Goal: Communication & Community: Answer question/provide support

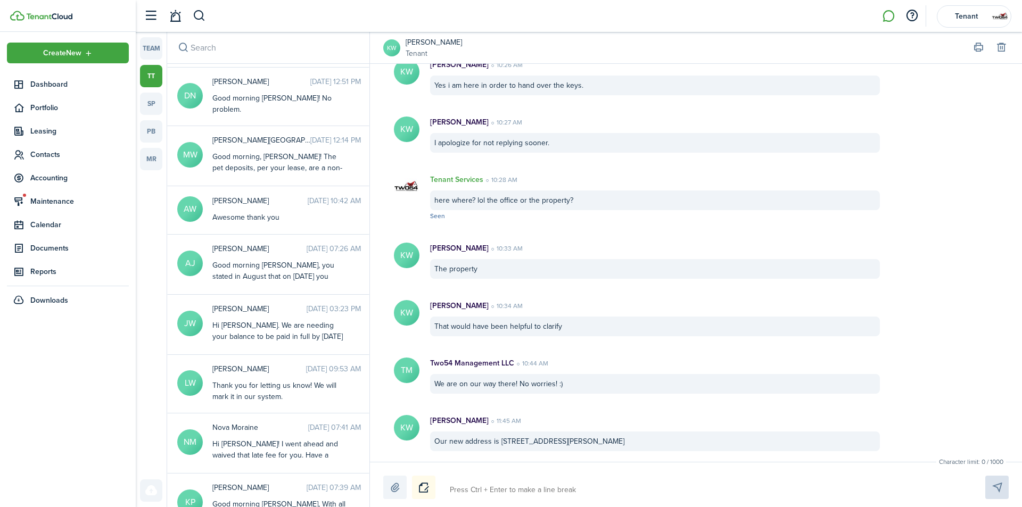
scroll to position [1757, 0]
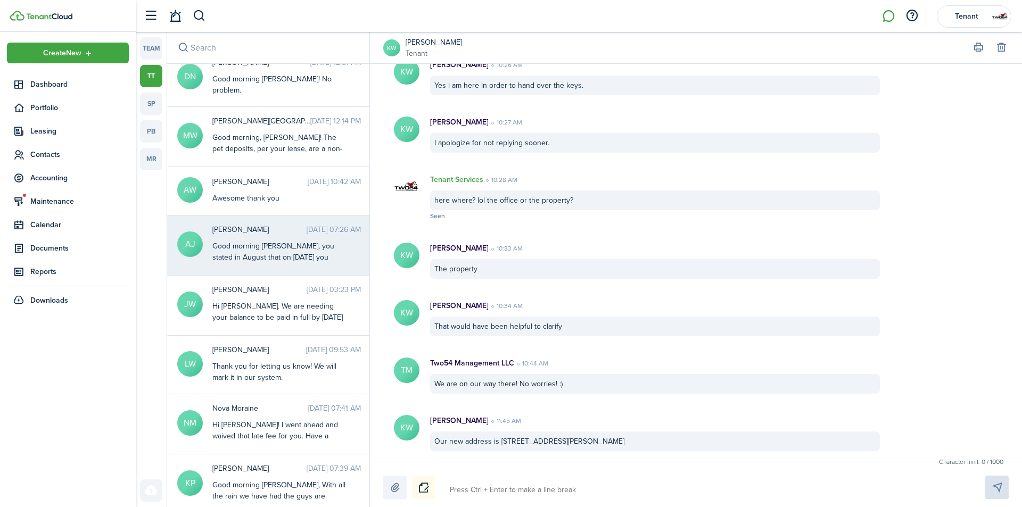
click at [305, 243] on div "Good morning [PERSON_NAME], you stated in August that on [DATE] you would have …" at bounding box center [278, 285] width 133 height 89
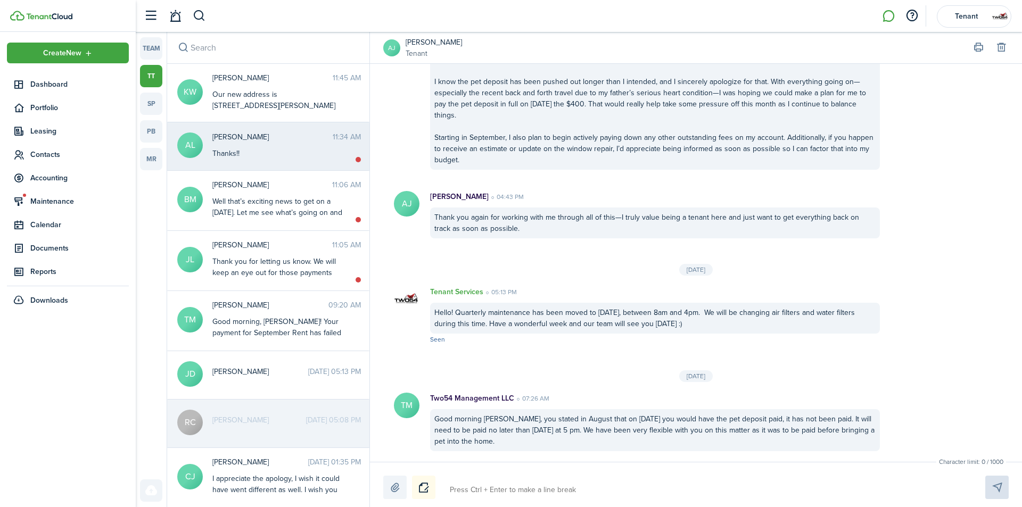
click at [286, 124] on messenger-thread-item "AL [PERSON_NAME] 11:34 AM Thanks!!" at bounding box center [268, 146] width 202 height 48
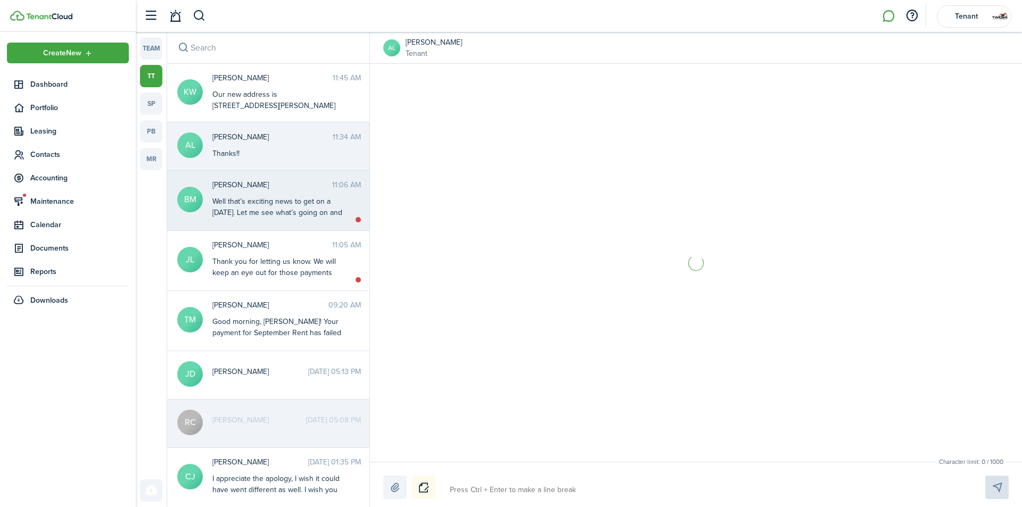
click at [291, 198] on div "Well that’s exciting news to get on a [DATE]. Let me see what’s going on and I’…" at bounding box center [278, 213] width 133 height 34
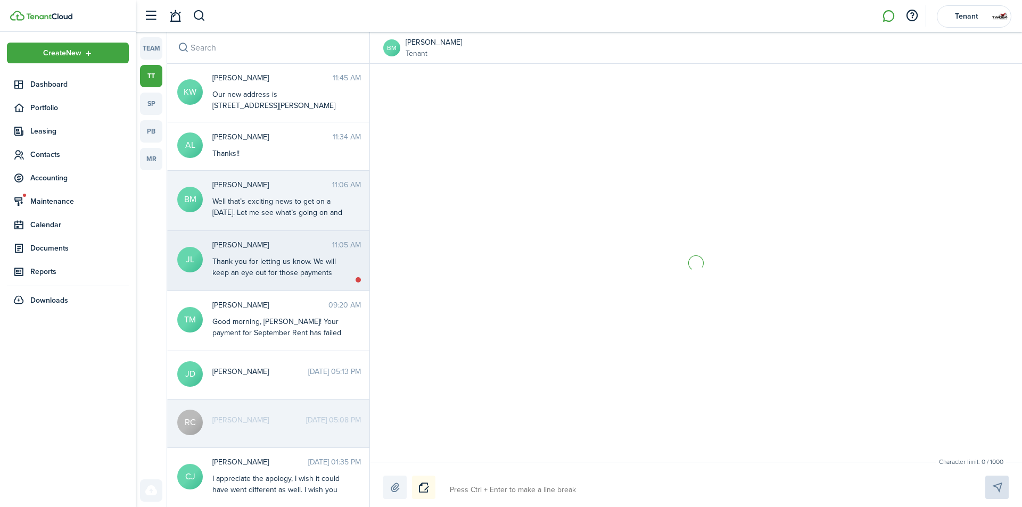
click at [252, 286] on messenger-thread-item "[PERSON_NAME] 11:05 AM Thank you for letting us know. We will keep an eye out f…" at bounding box center [268, 261] width 202 height 60
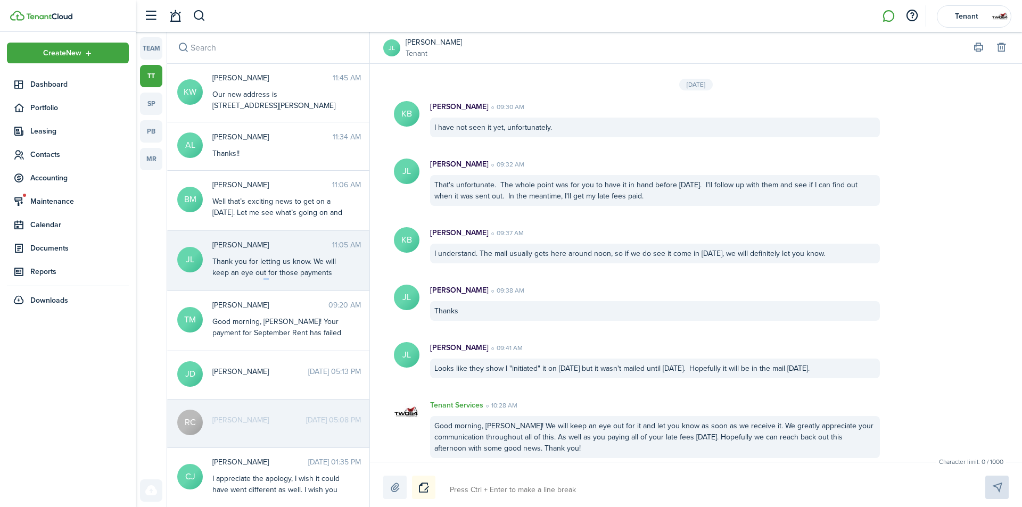
scroll to position [1198, 0]
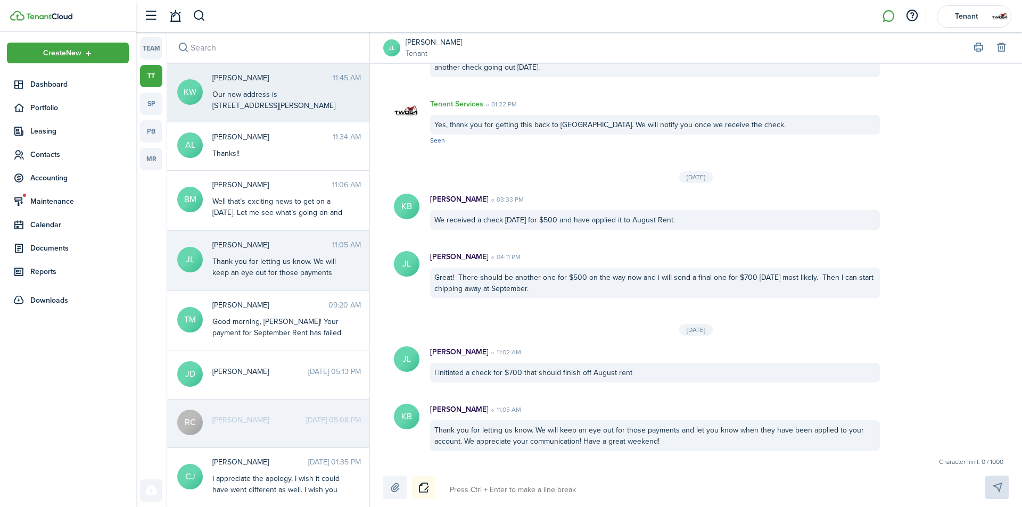
click at [281, 103] on div "Our new address is [STREET_ADDRESS][PERSON_NAME]" at bounding box center [278, 100] width 133 height 22
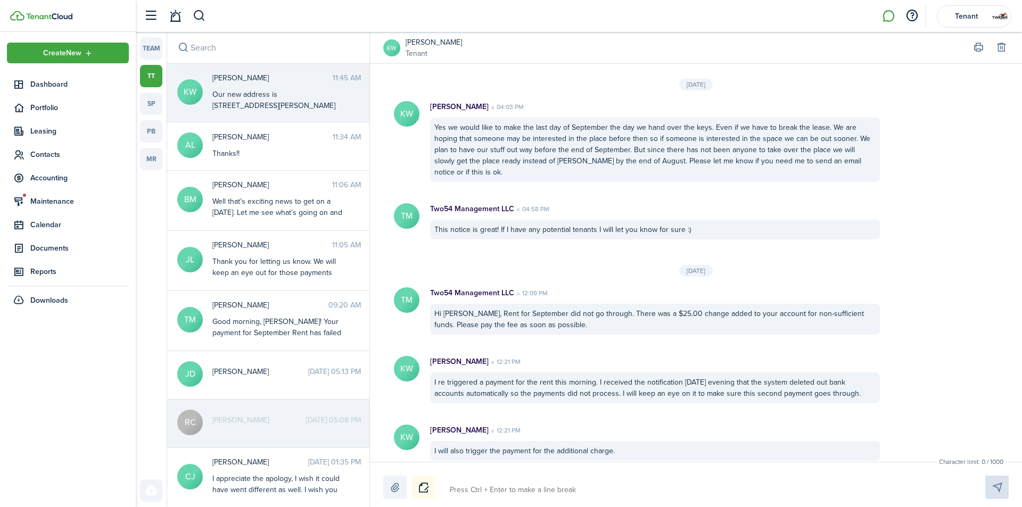
scroll to position [1064, 0]
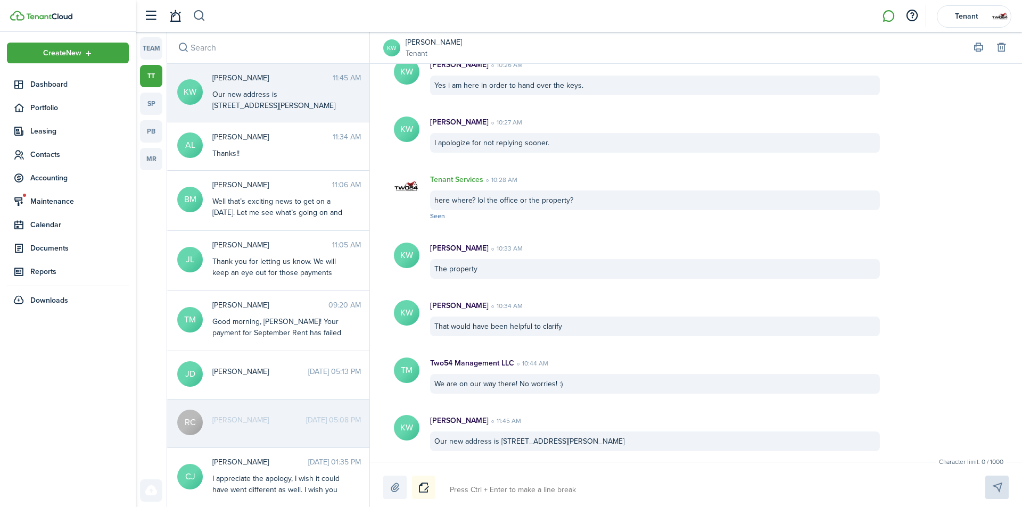
click at [193, 12] on button "button" at bounding box center [199, 16] width 13 height 18
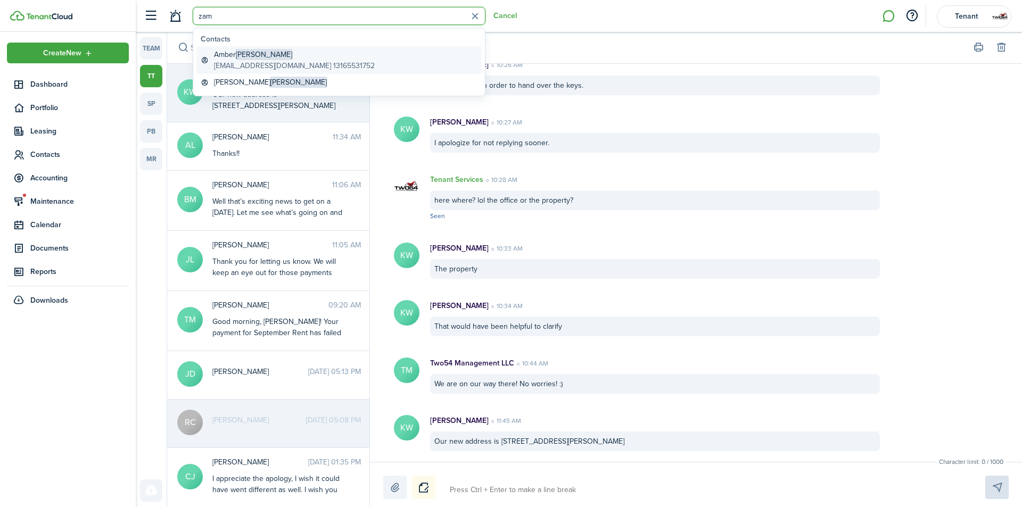
type input "zam"
click at [252, 58] on span "[PERSON_NAME]" at bounding box center [264, 54] width 56 height 11
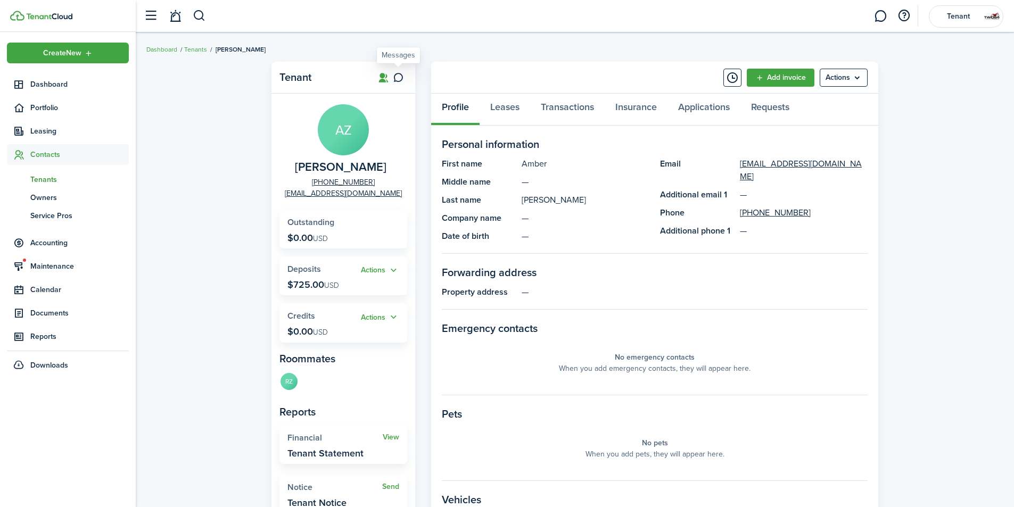
click at [395, 73] on icon at bounding box center [398, 77] width 11 height 11
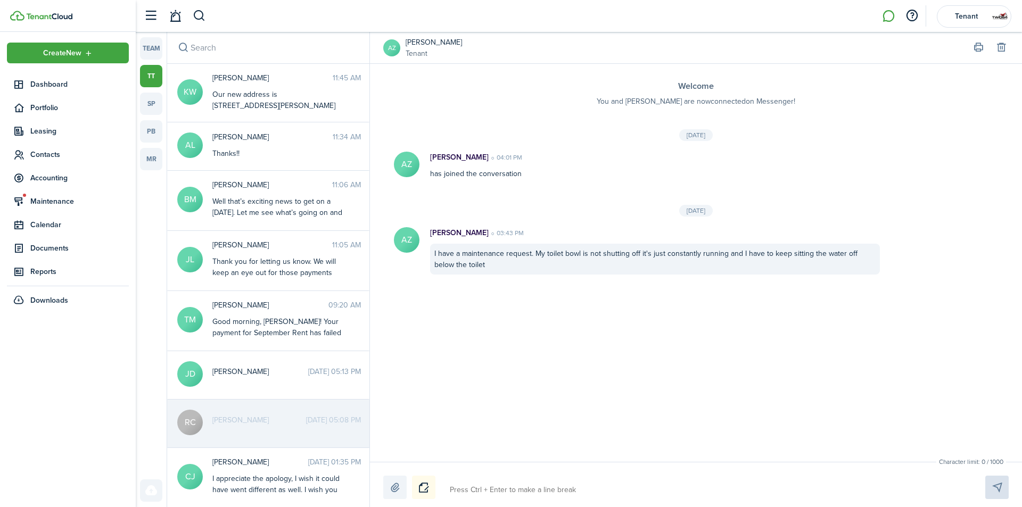
click at [487, 480] on div at bounding box center [696, 487] width 626 height 23
click at [397, 487] on label at bounding box center [394, 487] width 23 height 23
click at [383, 476] on input "file" at bounding box center [383, 476] width 0 height 0
click at [474, 492] on textarea at bounding box center [705, 490] width 518 height 18
type textarea "G"
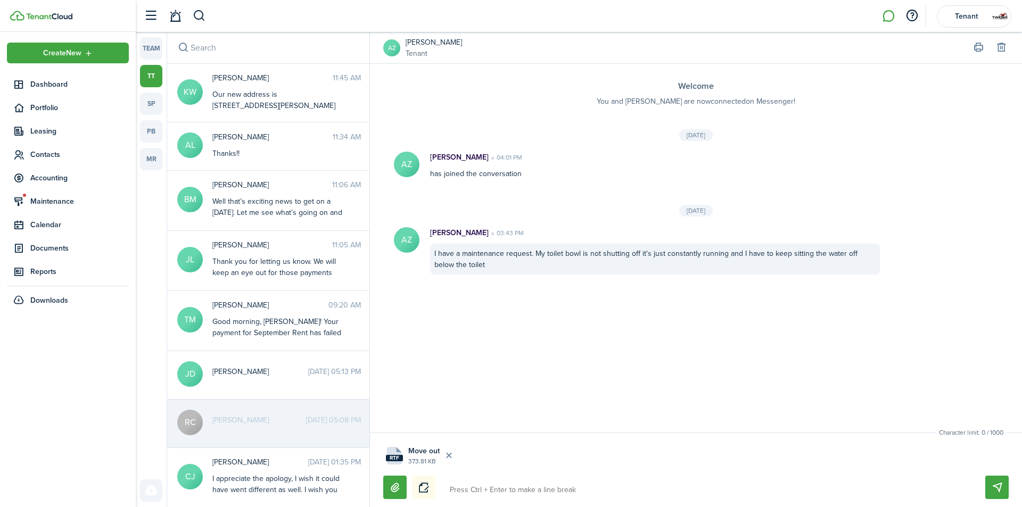
type textarea "G"
type textarea "Go"
type textarea "Goo"
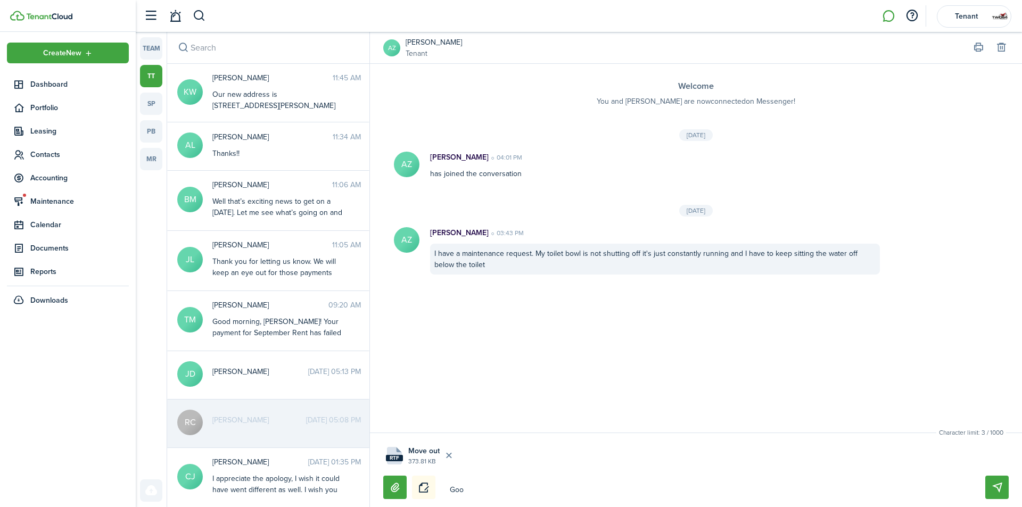
type textarea "Good"
type textarea "Good a"
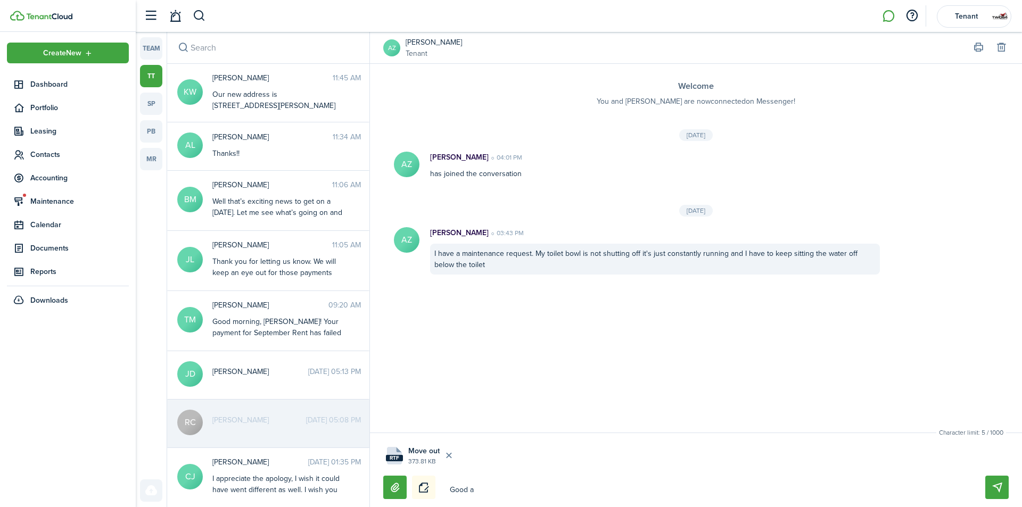
type textarea "Good a"
type textarea "Good af"
type textarea "Good aft"
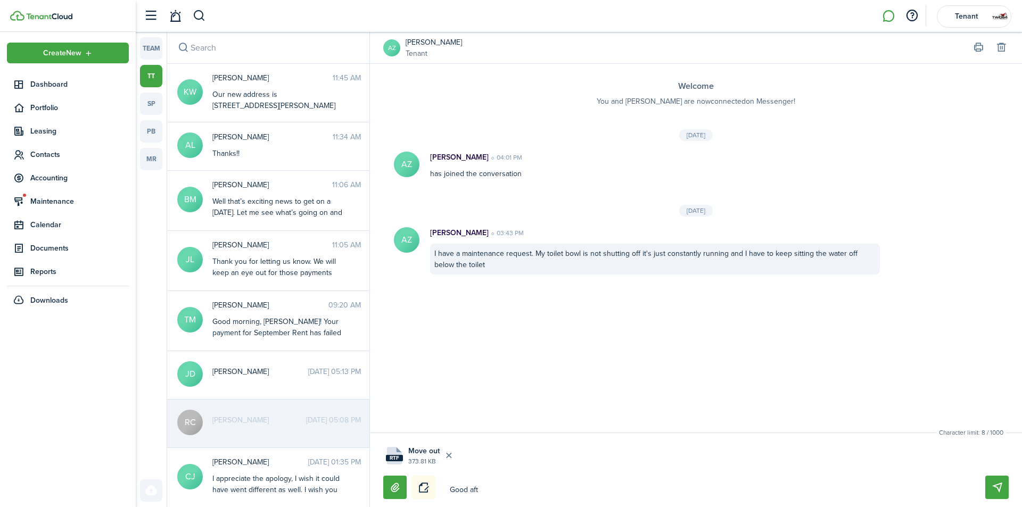
type textarea "Good afte"
type textarea "Good after"
type textarea "Good aftern"
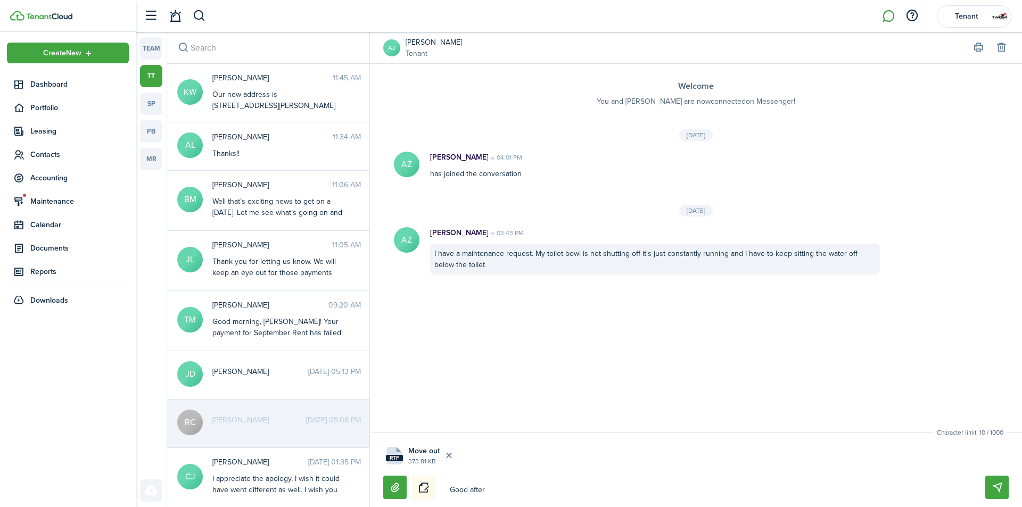
type textarea "Good aftern"
type textarea "Good afterno"
type textarea "Good afternoo"
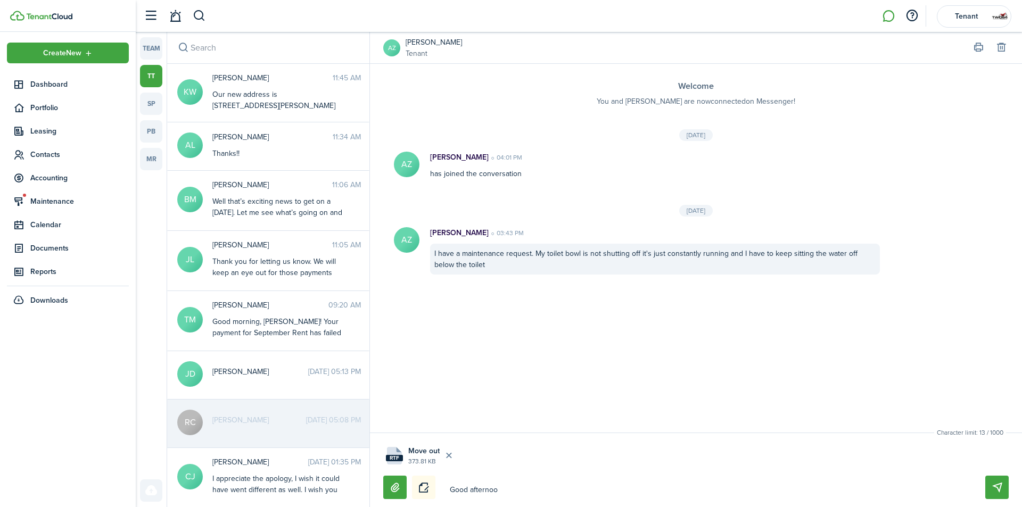
type textarea "Good afternoon"
type textarea "Good afternoon,"
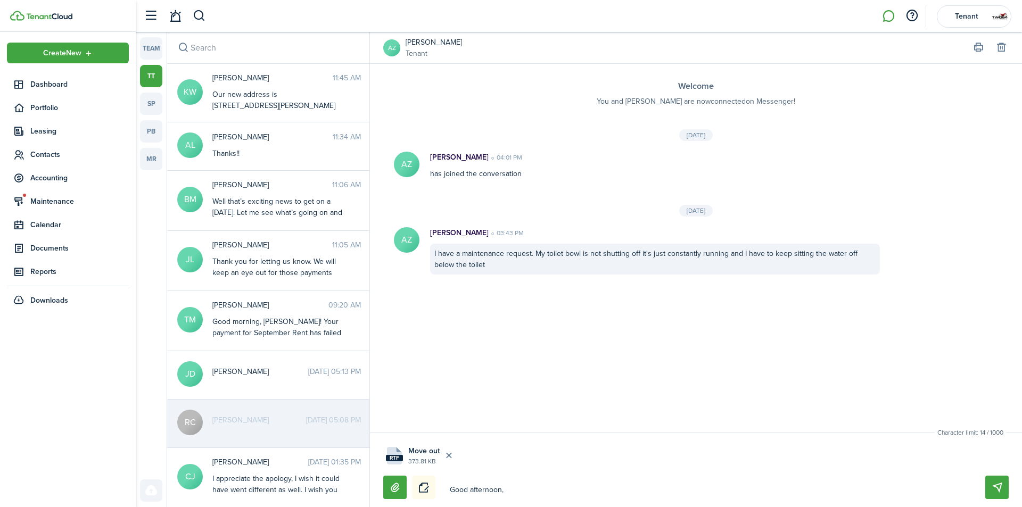
type textarea "Good afternoon,"
type textarea "Good afternoon, A"
type textarea "Good afternoon, Am"
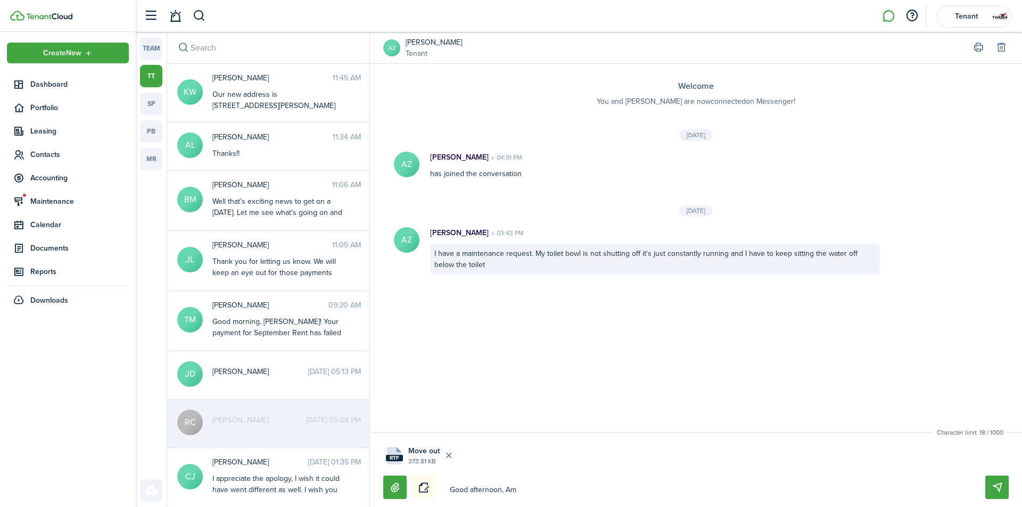
type textarea "Good afternoon, Amb"
type textarea "Good afternoon, Ambe"
type textarea "Good afternoon, [PERSON_NAME]"
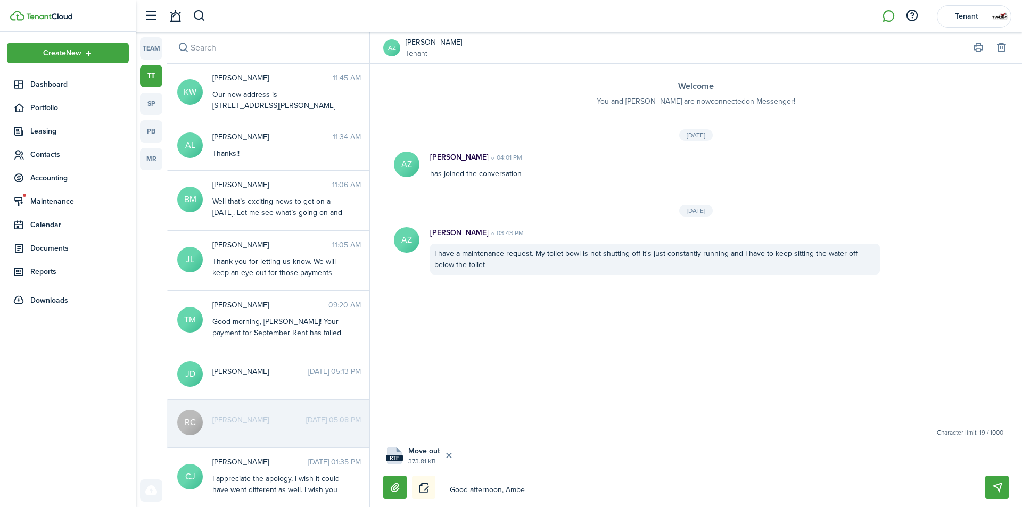
type textarea "Good afternoon, [PERSON_NAME]"
type textarea "Good afternoon, [PERSON_NAME]!"
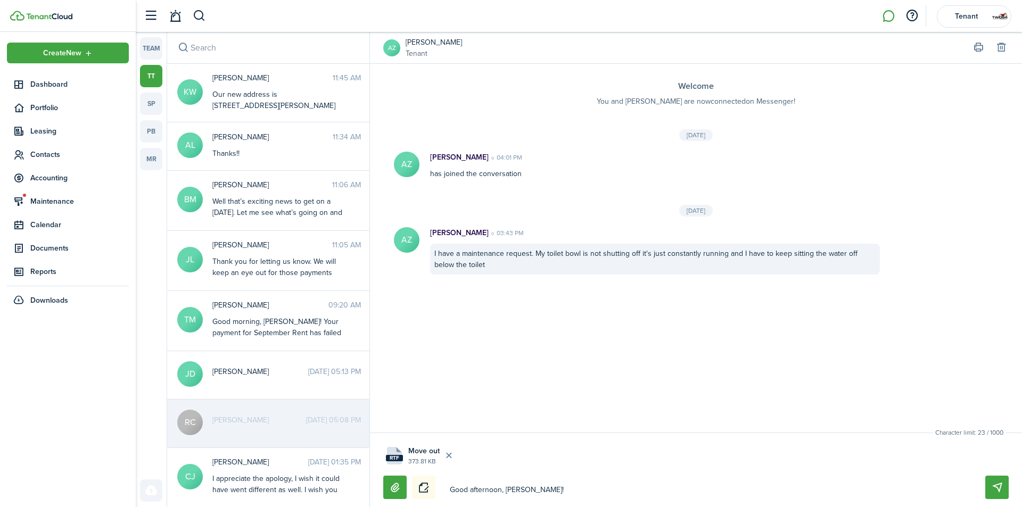
type textarea "Good afternoon, [PERSON_NAME]! I"
type textarea "Good afternoon, [PERSON_NAME]! I h"
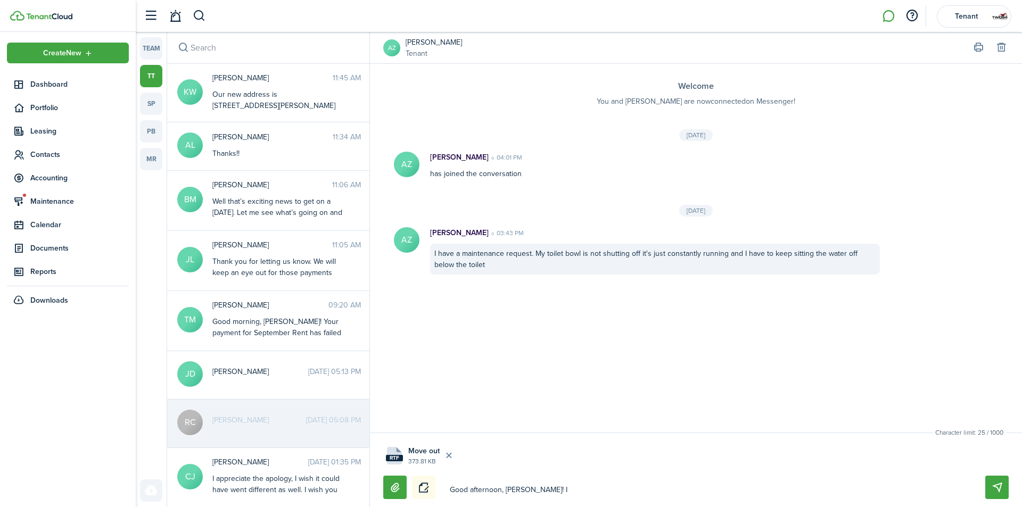
type textarea "Good afternoon, [PERSON_NAME]! I h"
type textarea "Good afternoon, [PERSON_NAME]! I ha"
type textarea "Good afternoon, [PERSON_NAME]! I hacv"
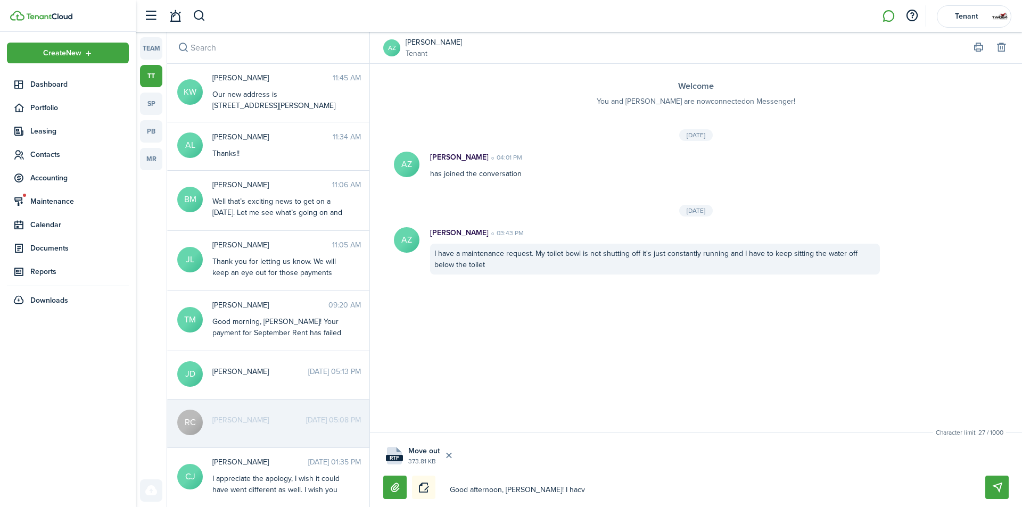
type textarea "Good afternoon, [PERSON_NAME]! I hacve"
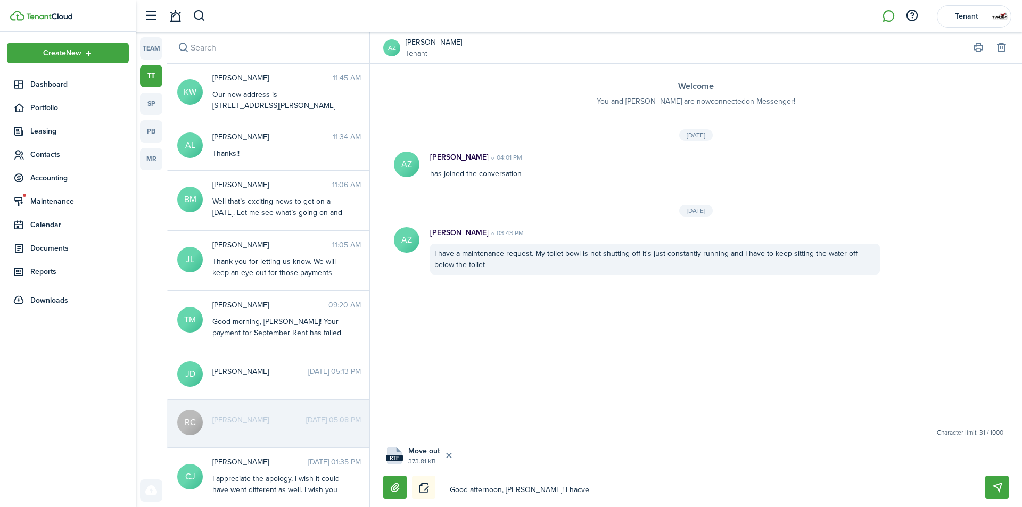
type textarea "Good afternoon, [PERSON_NAME]! I hacve"
type textarea "Good afternoon, [PERSON_NAME]! I hacv"
type textarea "Good afternoon, [PERSON_NAME]! I hac"
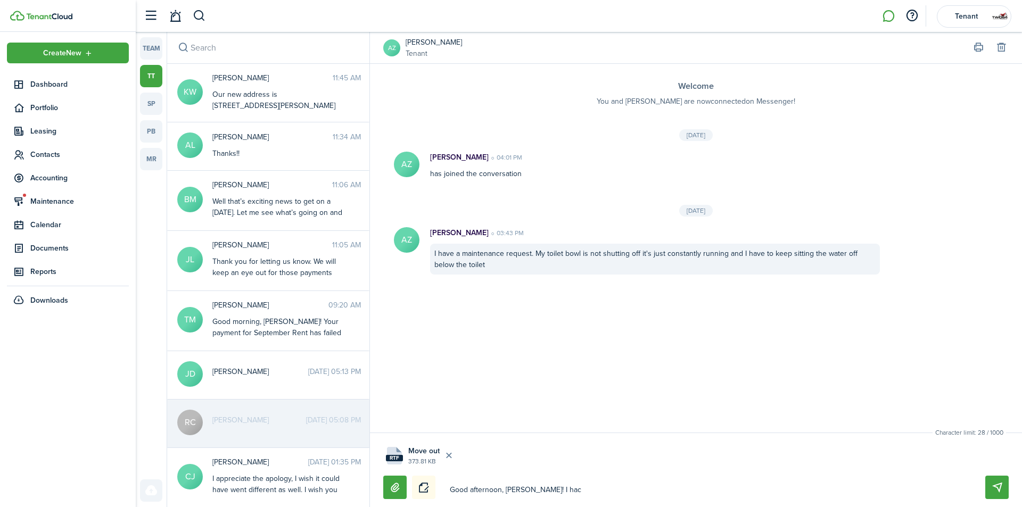
type textarea "Good afternoon, [PERSON_NAME]! I ha"
type textarea "Good afternoon, [PERSON_NAME]! I hav"
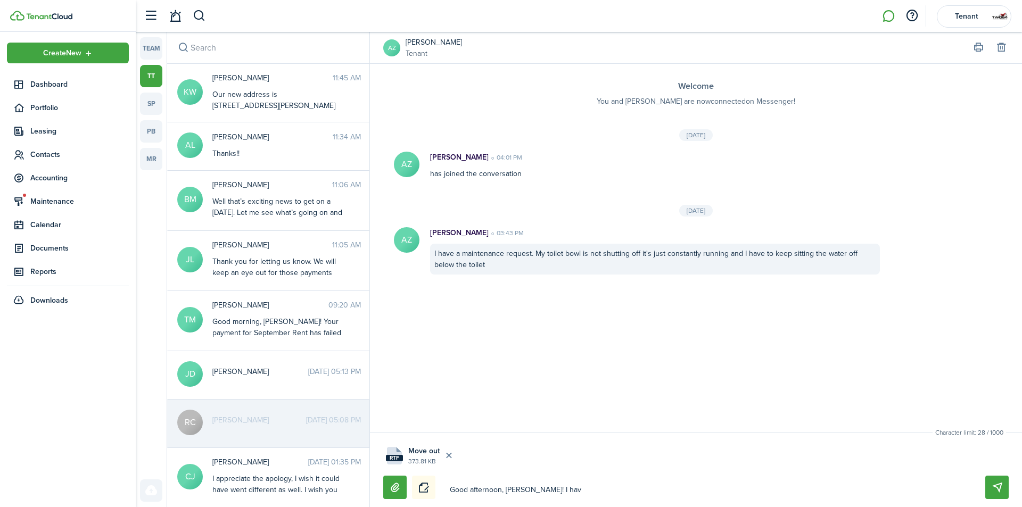
type textarea "Good afternoon, [PERSON_NAME]! I hav"
type textarea "Good afternoon, [PERSON_NAME]! I have"
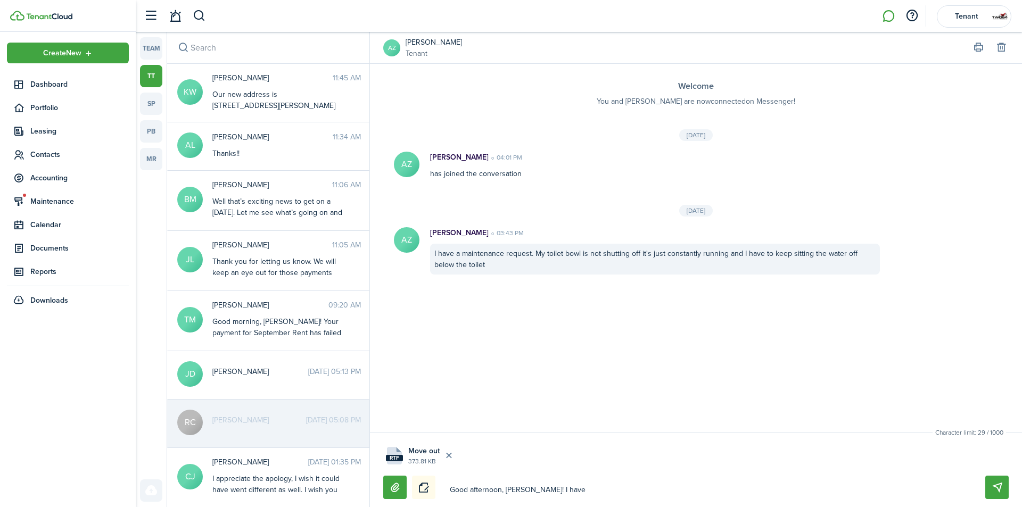
type textarea "Good afternoon, [PERSON_NAME]! I have"
type textarea "Good afternoon, [PERSON_NAME]! I have a"
type textarea "Good afternoon, [PERSON_NAME]! I have at"
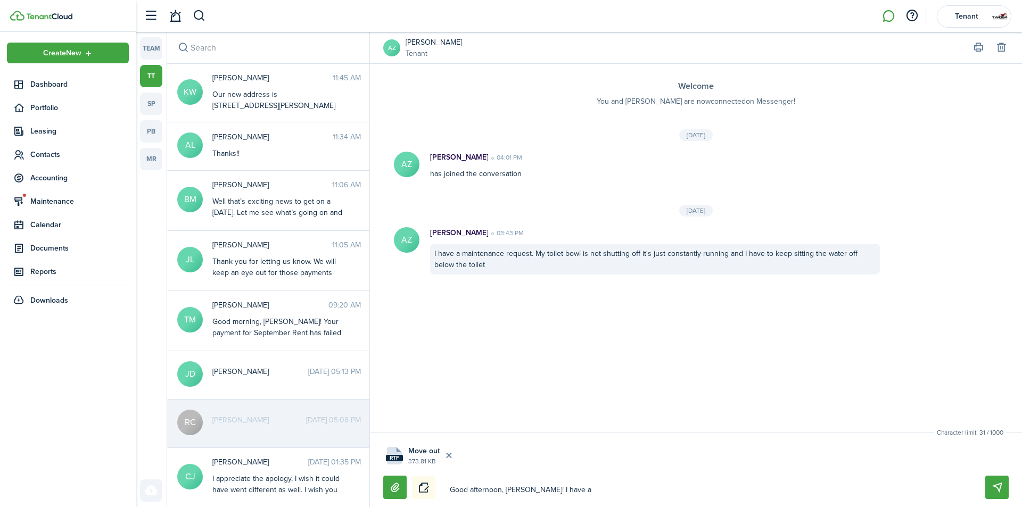
type textarea "Good afternoon, [PERSON_NAME]! I have at"
type textarea "Good afternoon, [PERSON_NAME]! I have att"
type textarea "Good afternoon, [PERSON_NAME]! I have atta"
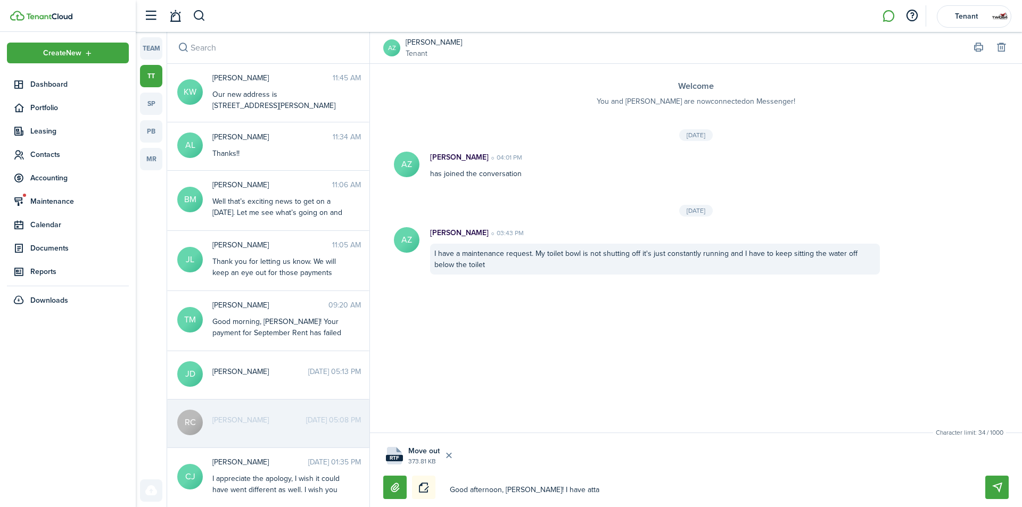
type textarea "Good afternoon, [PERSON_NAME]! I have attac"
type textarea "Good afternoon, [PERSON_NAME]! I have attach"
type textarea "Good afternoon, [PERSON_NAME]! I have attache"
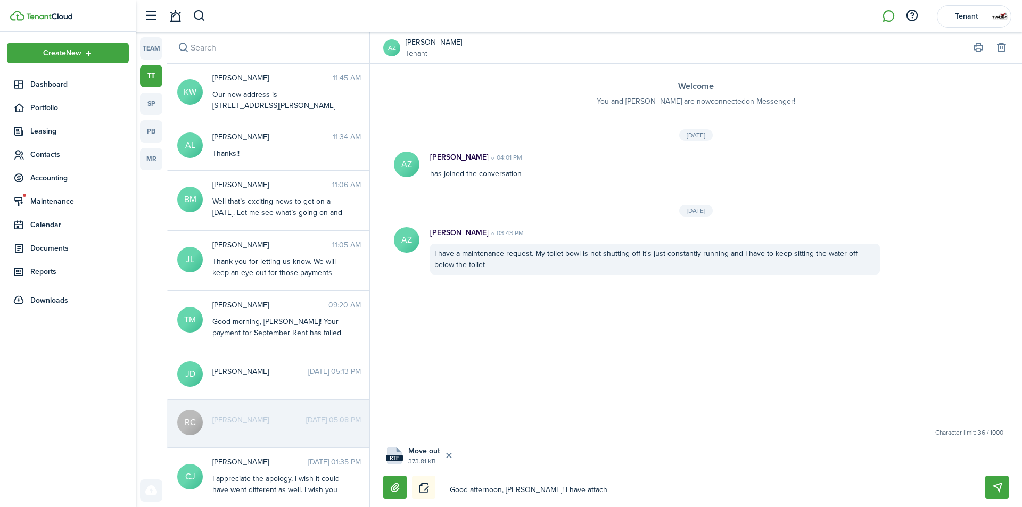
type textarea "Good afternoon, [PERSON_NAME]! I have attache"
type textarea "Good afternoon, [PERSON_NAME]! I have attached"
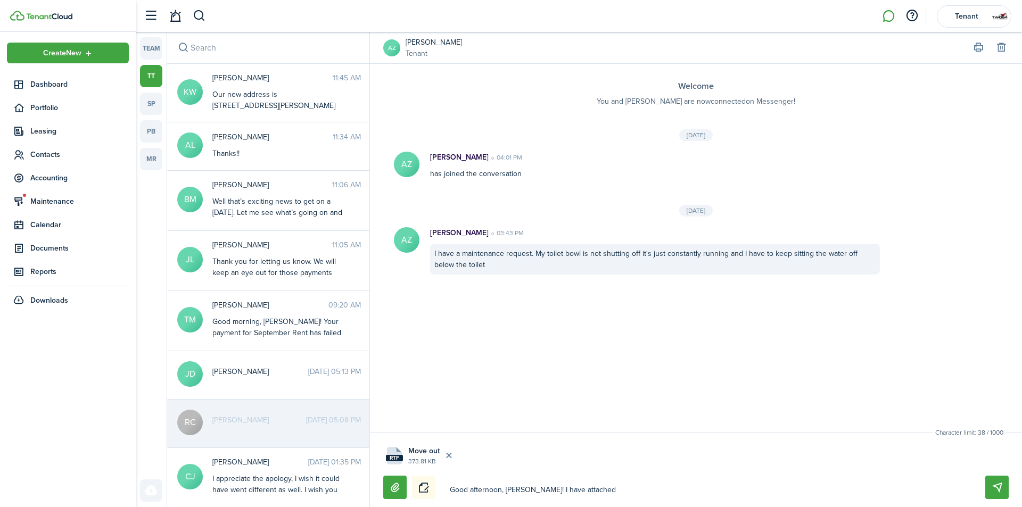
type textarea "Good afternoon, [PERSON_NAME]! I have attached a"
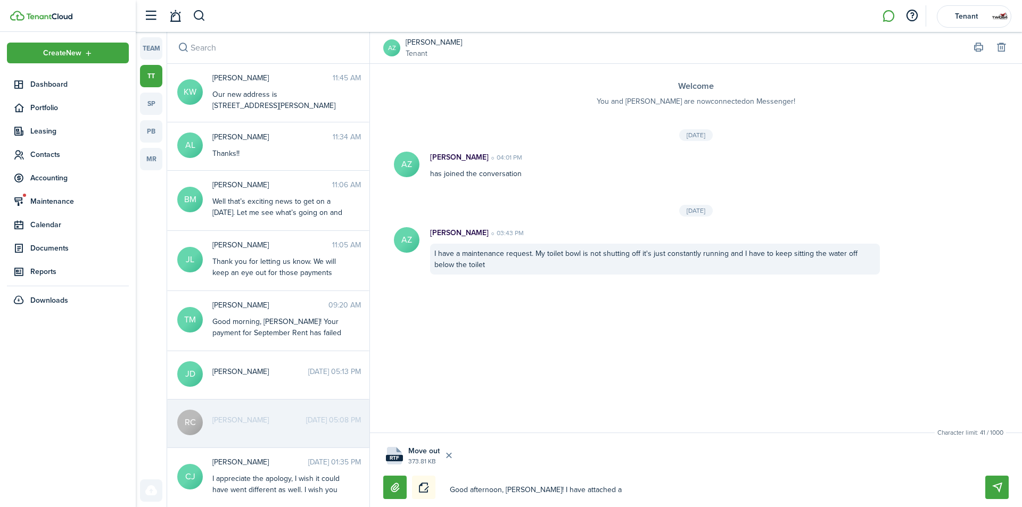
type textarea "Good afternoon, [PERSON_NAME]! I have attached a"
type textarea "Good afternoon, [PERSON_NAME]! I have attached"
type textarea "Good afternoon, [PERSON_NAME]! I have attached t"
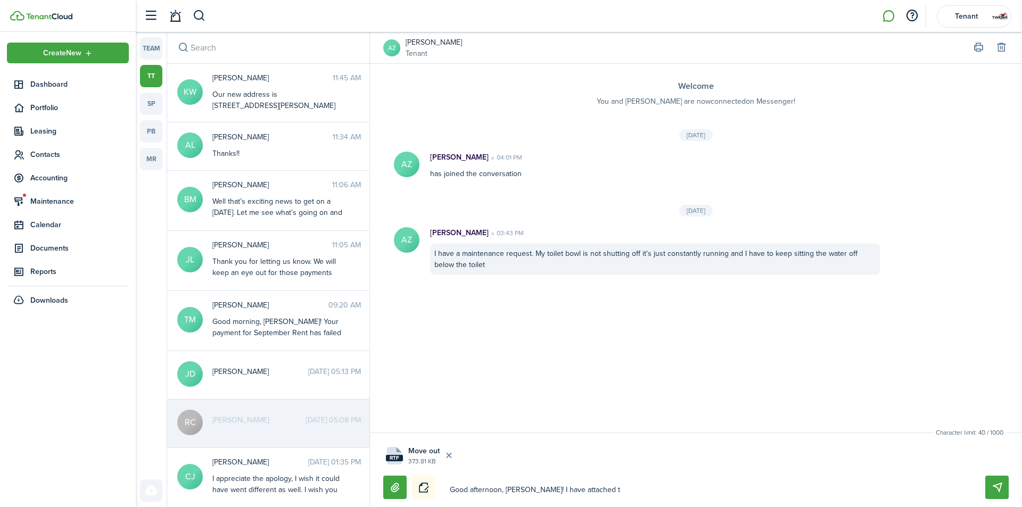
type textarea "Good afternoon, [PERSON_NAME]! I have attached th"
type textarea "Good afternoon, [PERSON_NAME]! I have attached the"
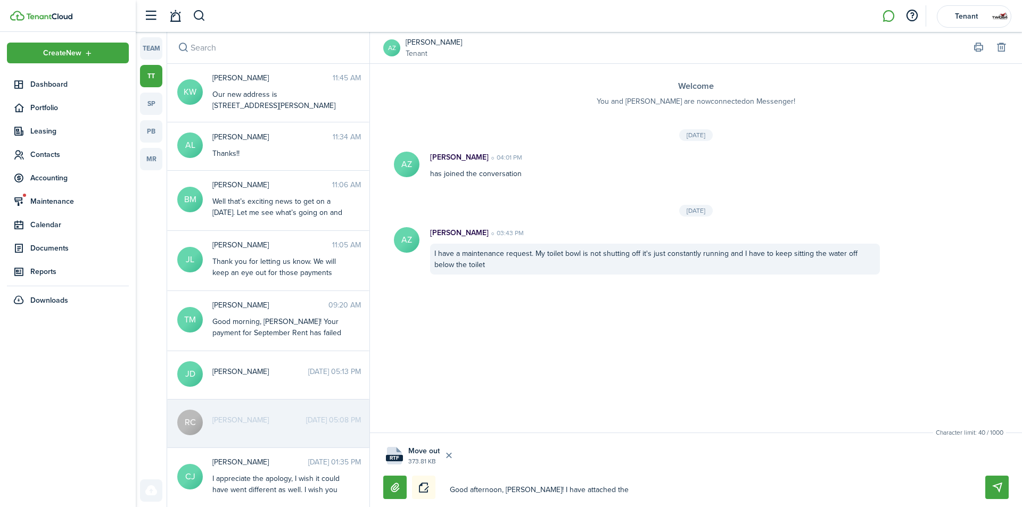
type textarea "Good afternoon, [PERSON_NAME]! I have attached the"
type textarea "Good afternoon, [PERSON_NAME]! I have attached the m"
type textarea "Good afternoon, [PERSON_NAME]! I have attached the mo"
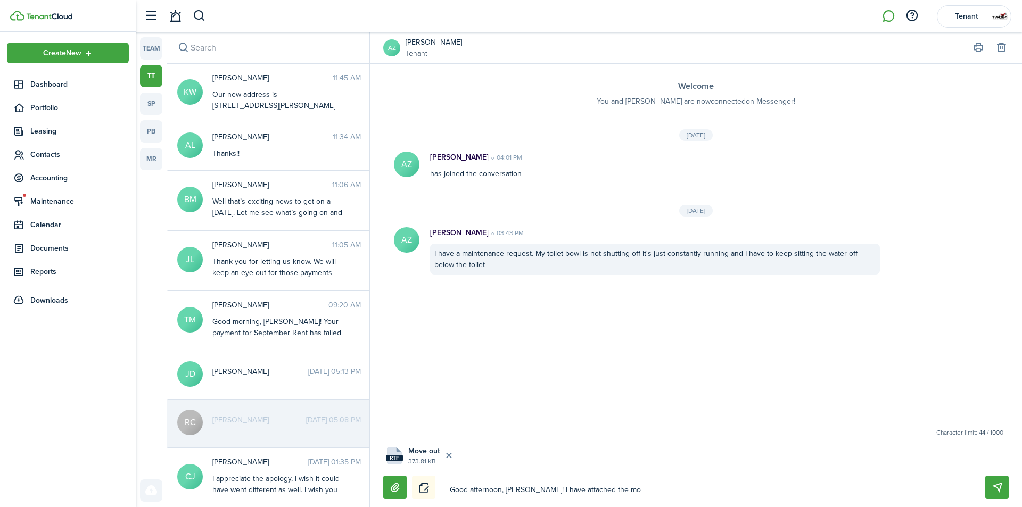
type textarea "Good afternoon, [PERSON_NAME]! I have attached the mov"
type textarea "Good afternoon, [PERSON_NAME]! I have attached the move"
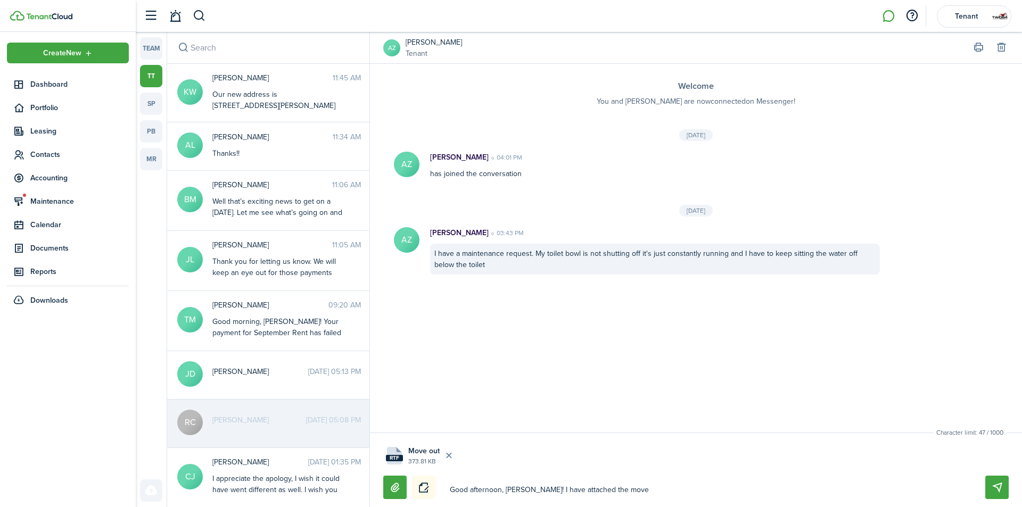
type textarea "Good afternoon, [PERSON_NAME]! I have attached the move"
type textarea "Good afternoon, [PERSON_NAME]! I have attached the move o"
type textarea "Good afternoon, [PERSON_NAME]! I have attached the move ou"
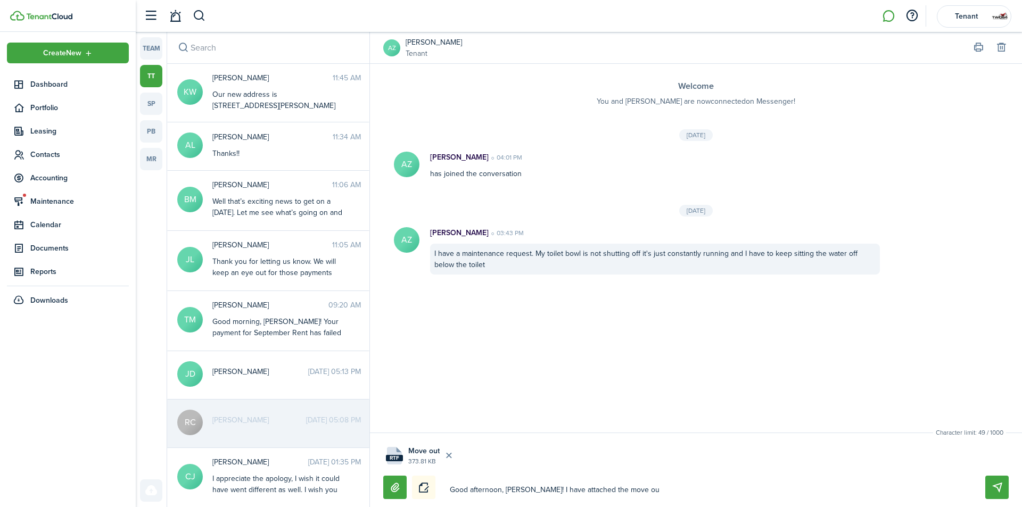
type textarea "Good afternoon, [PERSON_NAME]! I have attached the move out"
type textarea "Good afternoon, [PERSON_NAME]! I have attached the move out c"
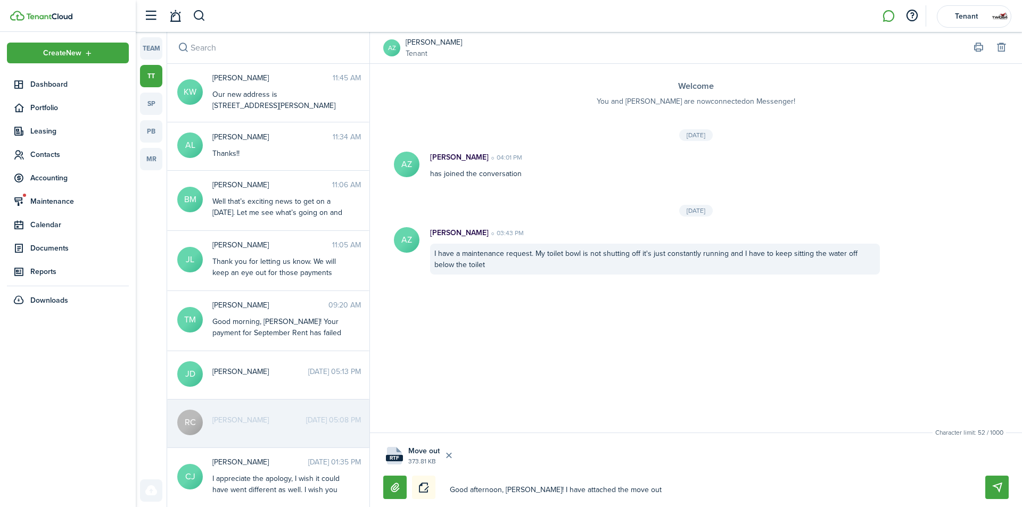
type textarea "Good afternoon, [PERSON_NAME]! I have attached the move out c"
type textarea "Good afternoon, [PERSON_NAME]! I have attached the move out ch"
type textarea "Good afternoon, [PERSON_NAME]! I have attached the move out che"
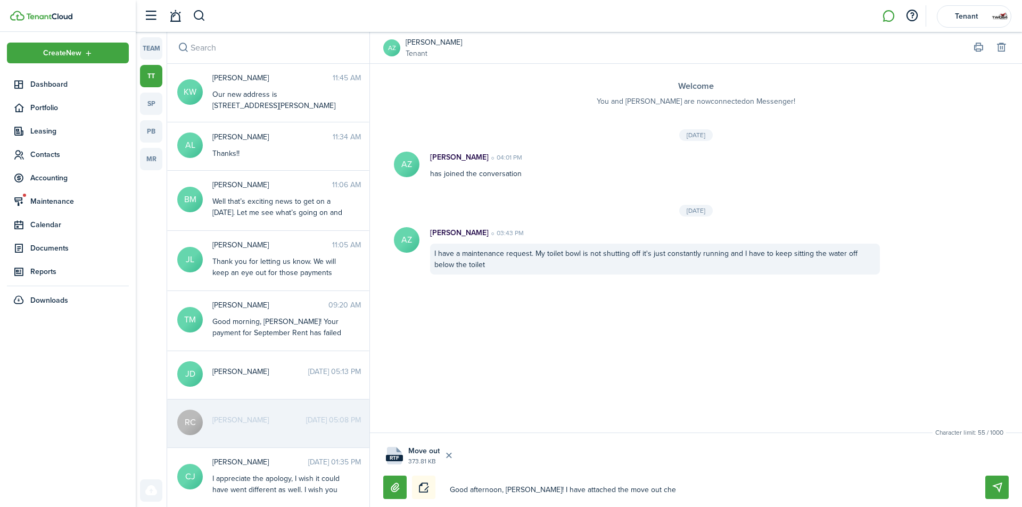
type textarea "Good afternoon, [PERSON_NAME]! I have attached the move out chec"
type textarea "Good afternoon, [PERSON_NAME]! I have attached the move out check"
type textarea "Good afternoon, [PERSON_NAME]! I have attached the move out checkl"
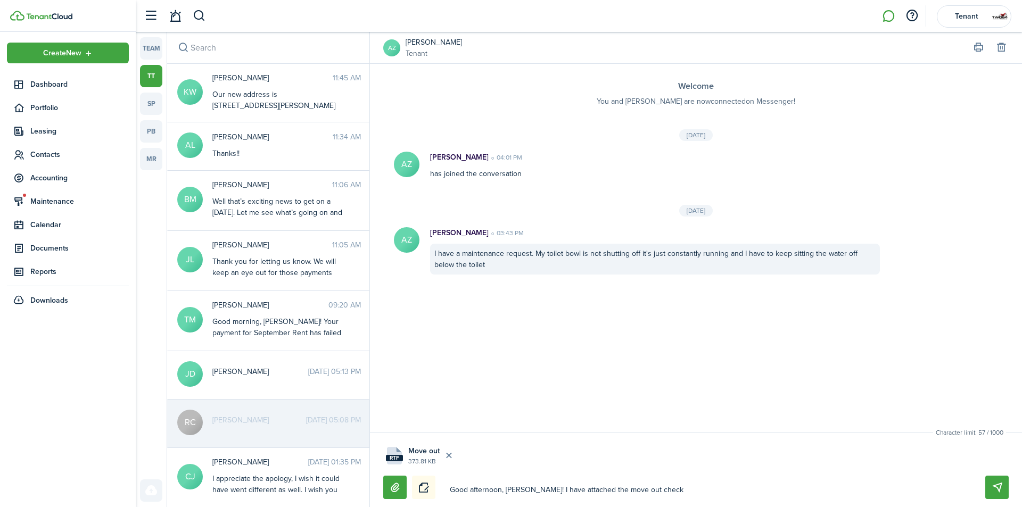
type textarea "Good afternoon, [PERSON_NAME]! I have attached the move out checkl"
type textarea "Good afternoon, [PERSON_NAME]! I have attached the move out checkli"
type textarea "Good afternoon, [PERSON_NAME]! I have attached the move out checklis"
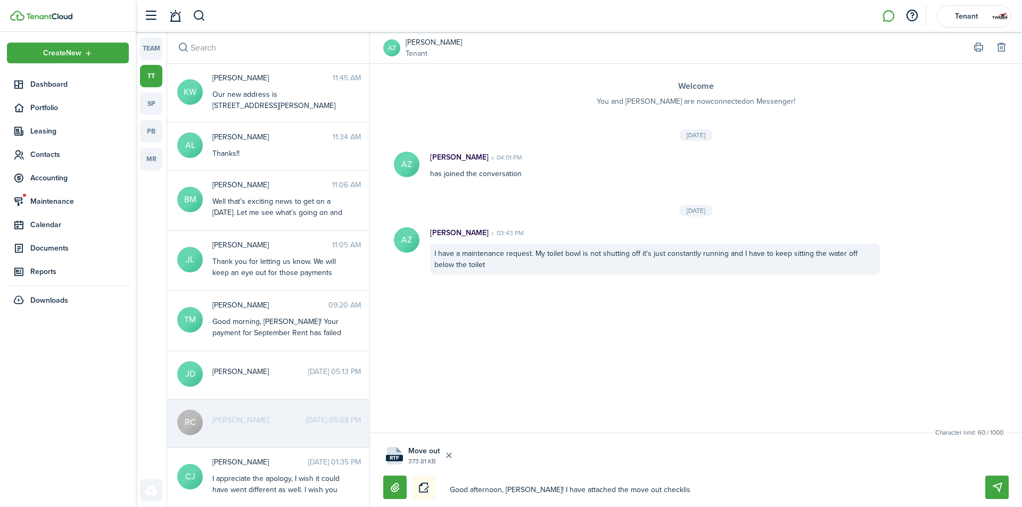
type textarea "Good afternoon, [PERSON_NAME]! I have attached the move out checklist"
type textarea "Good afternoon, [PERSON_NAME]! I have attached the move out checklist f"
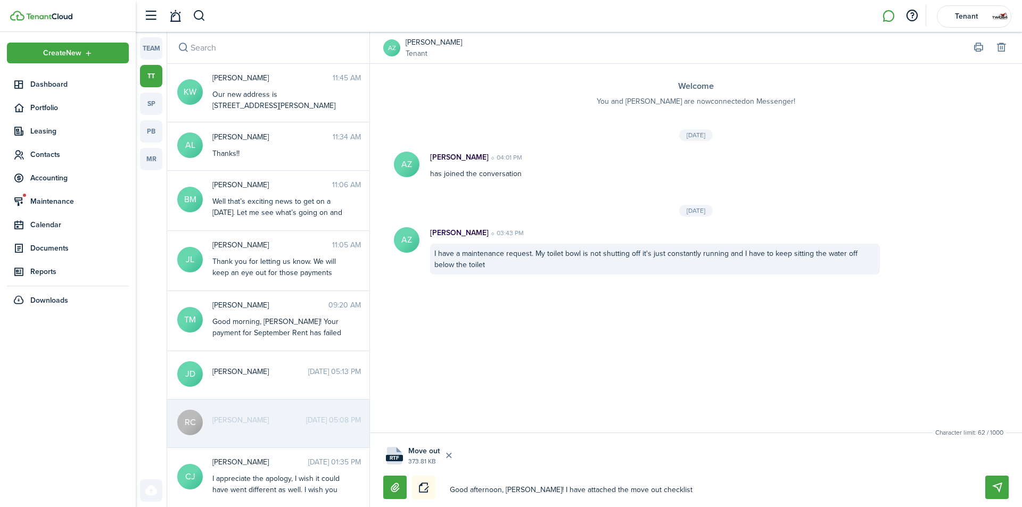
type textarea "Good afternoon, [PERSON_NAME]! I have attached the move out checklist f"
type textarea "Good afternoon, [PERSON_NAME]! I have attached the move out checklist fo"
type textarea "Good afternoon, [PERSON_NAME]! I have attached the move out checklist for"
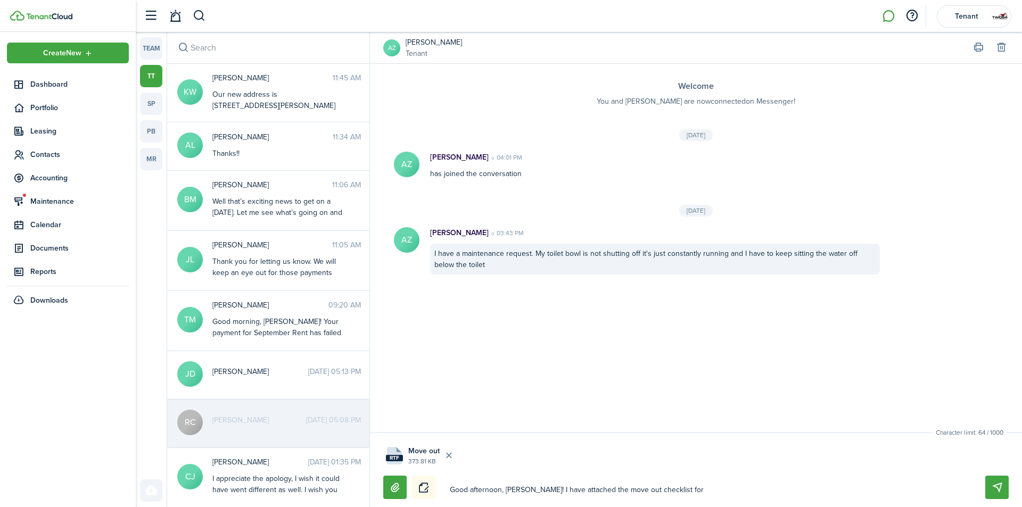
type textarea "Good afternoon, [PERSON_NAME]! I have attached the move out checklist for"
type textarea "Good afternoon, [PERSON_NAME]! I have attached the move out checklist for y"
type textarea "Good afternoon, [PERSON_NAME]! I have attached the move out checklist for yo"
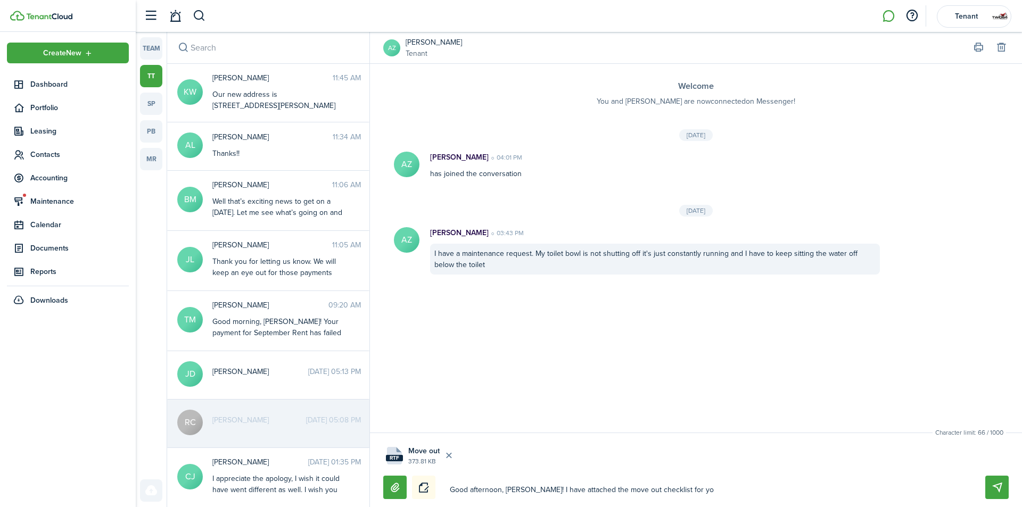
type textarea "Good afternoon, [PERSON_NAME]! I have attached the move out checklist for yo"
type textarea "Good afternoon, [PERSON_NAME]! I have attached the move out checklist for you"
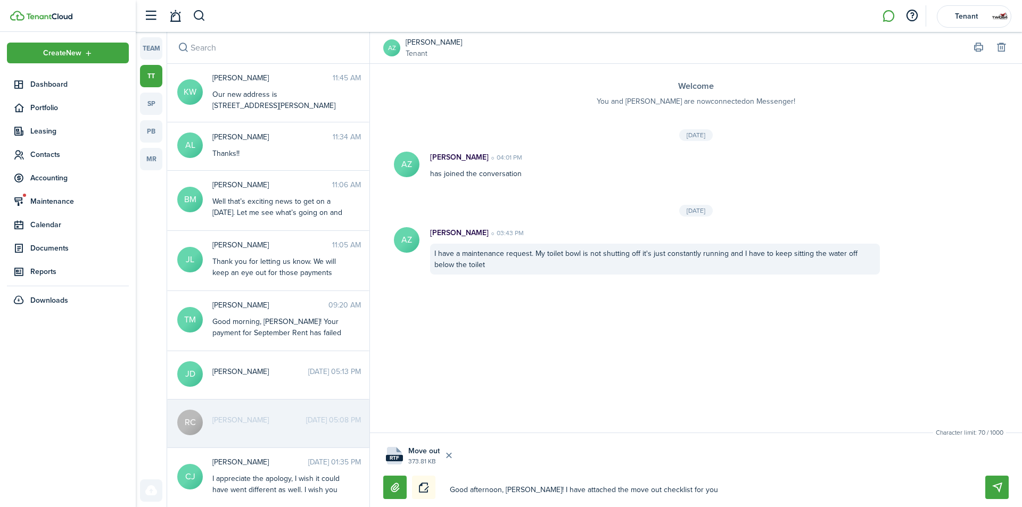
type textarea "Good afternoon, [PERSON_NAME]! I have attached the move out checklist for you"
type textarea "Good afternoon, [PERSON_NAME]! I have attached the move out checklist for you."
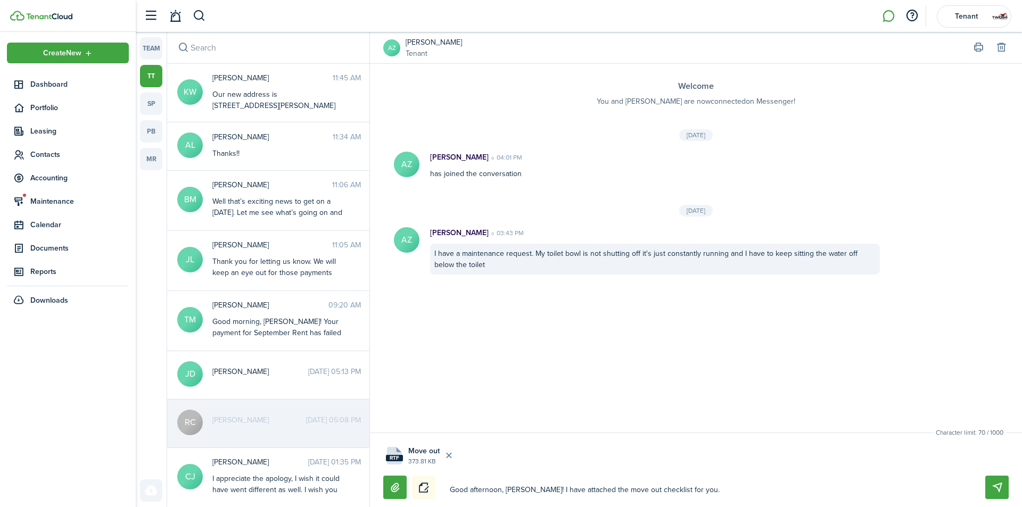
type textarea "Good afternoon, [PERSON_NAME]! I have attached the move out checklist for you."
type textarea "Good afternoon, [PERSON_NAME]! I have attached the move out checklist for you. T"
type textarea "Good afternoon, [PERSON_NAME]! I have attached the move out checklist for you. …"
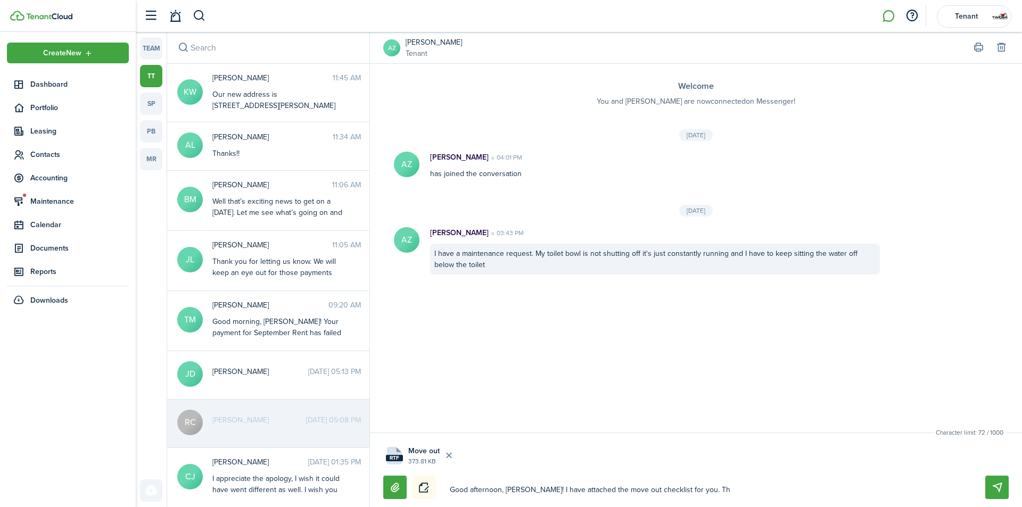
type textarea "Good afternoon, [PERSON_NAME]! I have attached the move out checklist for you. …"
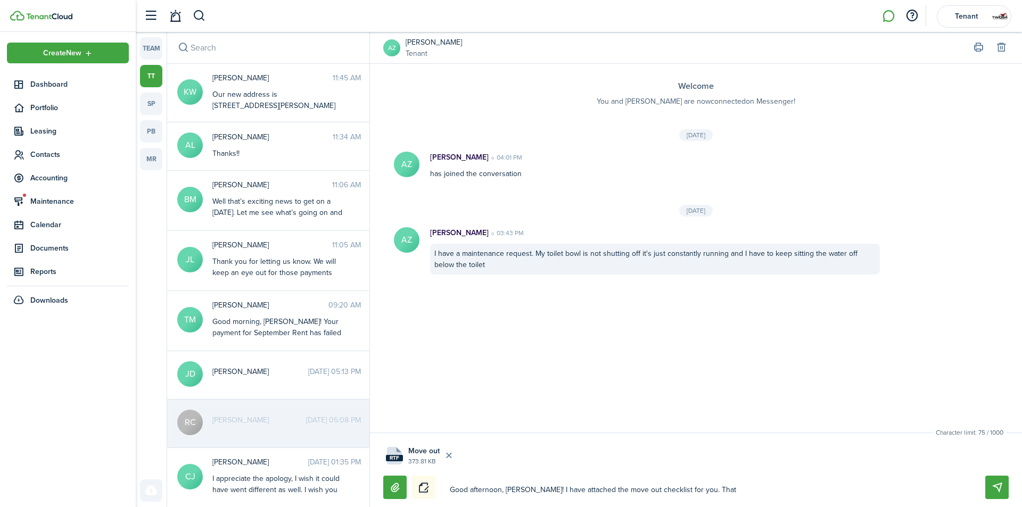
type textarea "Good afternoon, [PERSON_NAME]! I have attached the move out checklist for you. …"
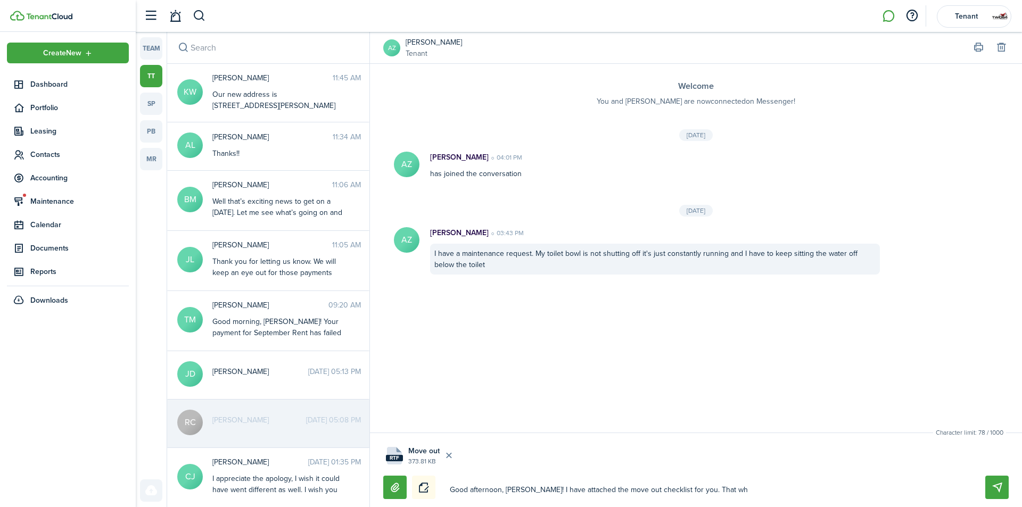
type textarea "Good afternoon, [PERSON_NAME]! I have attached the move out checklist for you. …"
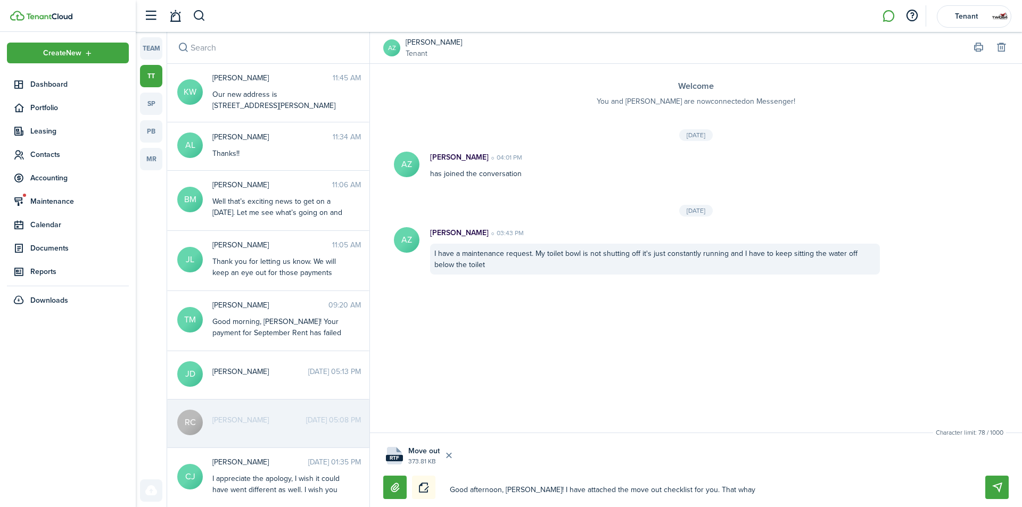
type textarea "Good afternoon, [PERSON_NAME]! I have attached the move out checklist for you. …"
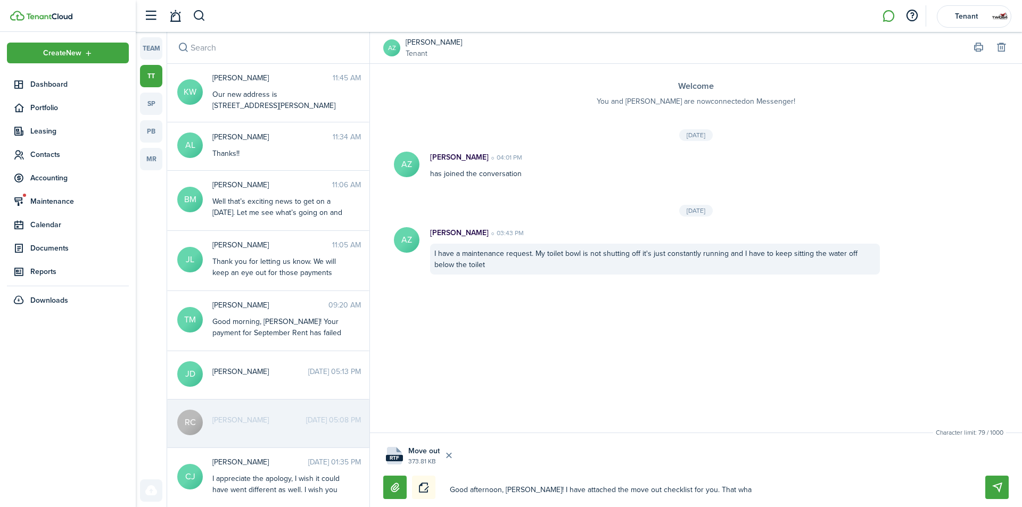
type textarea "Good afternoon, [PERSON_NAME]! I have attached the move out checklist for you. …"
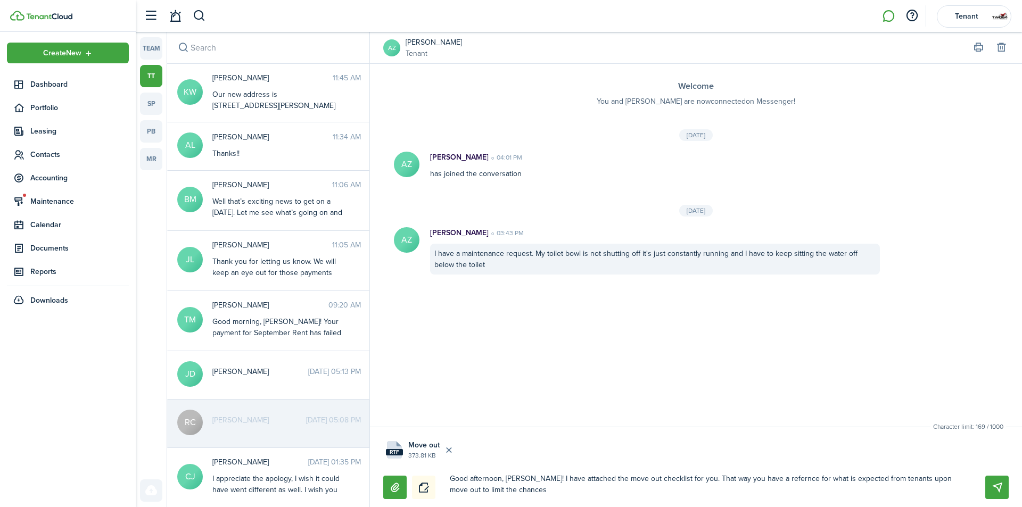
click at [752, 476] on textarea "Good afternoon, [PERSON_NAME]! I have attached the move out checklist for you. …" at bounding box center [705, 484] width 518 height 29
click at [789, 473] on textarea "Good afternoon, [PERSON_NAME]! I have attached the move out checklist for you. …" at bounding box center [705, 484] width 518 height 29
click at [722, 495] on textarea "Good afternoon, [PERSON_NAME]! I have attached the move out checklist for you. …" at bounding box center [705, 484] width 518 height 29
click at [806, 482] on textarea "Good afternoon, [PERSON_NAME]! I have attached the move out checklist for you. …" at bounding box center [705, 484] width 518 height 29
click at [716, 479] on textarea "Good afternoon, [PERSON_NAME]! I have attached the move out checklist for you. …" at bounding box center [705, 484] width 518 height 29
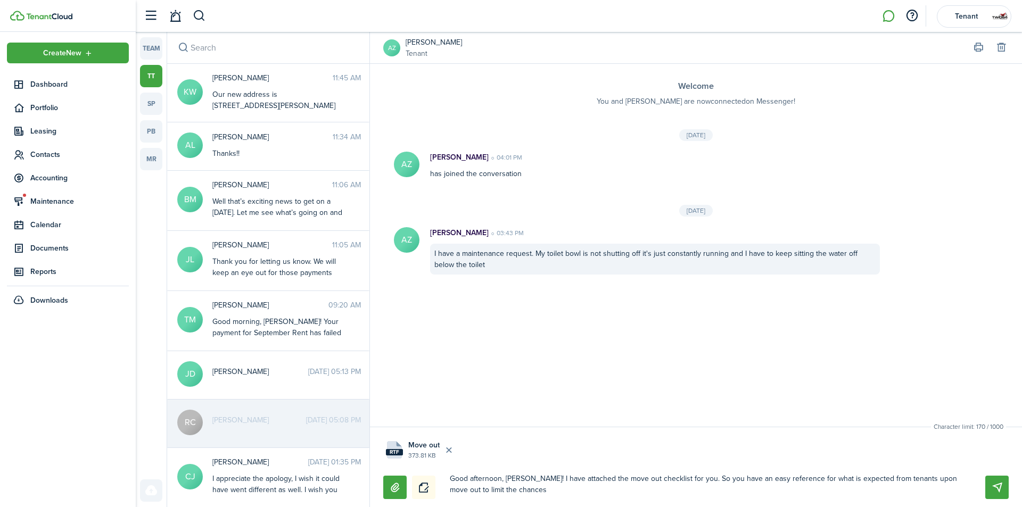
click at [697, 489] on textarea "Good afternoon, [PERSON_NAME]! I have attached the move out checklist for you. …" at bounding box center [705, 484] width 518 height 29
click at [947, 479] on textarea "Good afternoon, [PERSON_NAME]! I have attached the move out checklist for you. …" at bounding box center [705, 484] width 518 height 29
click at [561, 493] on textarea "Good afternoon, [PERSON_NAME]! I have attached the move out checklist for you. …" at bounding box center [705, 484] width 518 height 29
click at [1004, 490] on button "Send" at bounding box center [996, 487] width 23 height 23
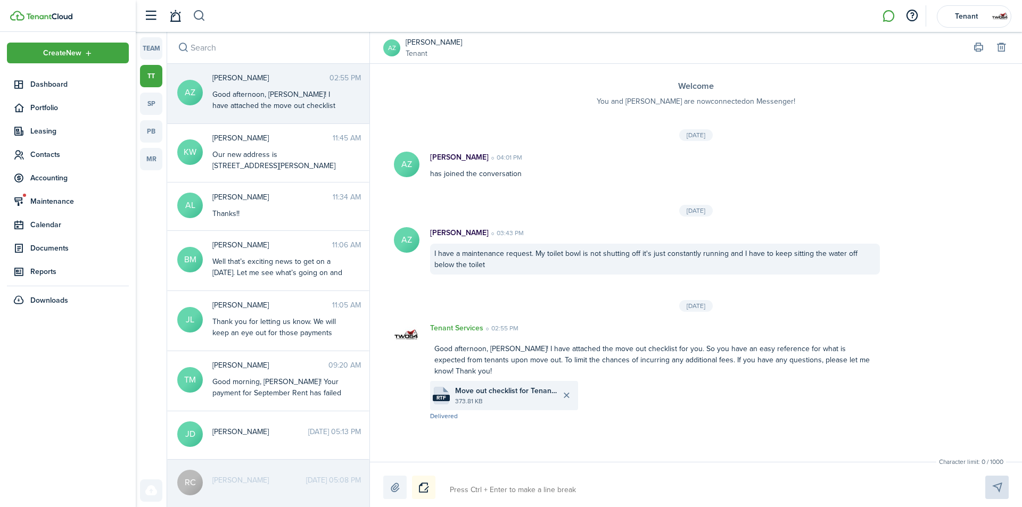
click at [202, 14] on button "button" at bounding box center [199, 16] width 13 height 18
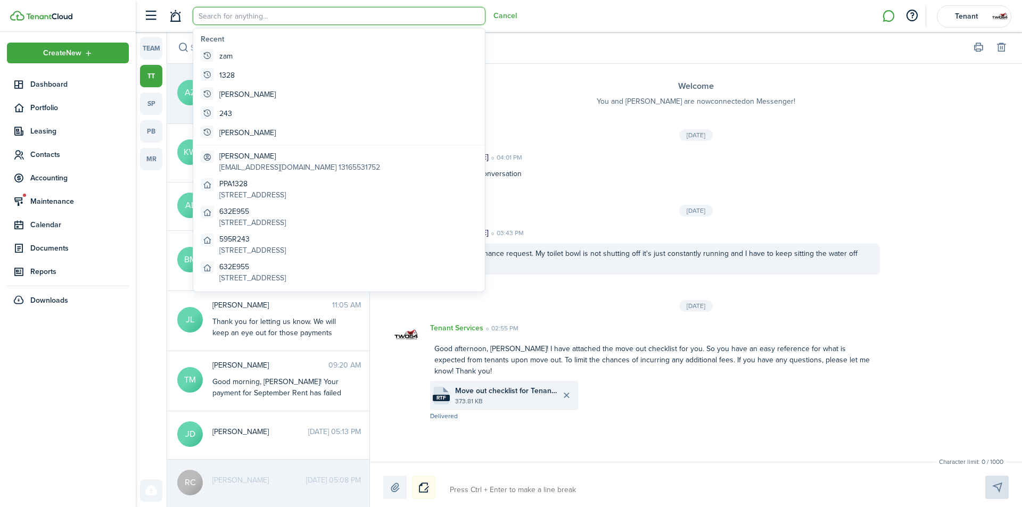
click at [553, 21] on header-wrapper "Cancel Tenant" at bounding box center [574, 16] width 873 height 32
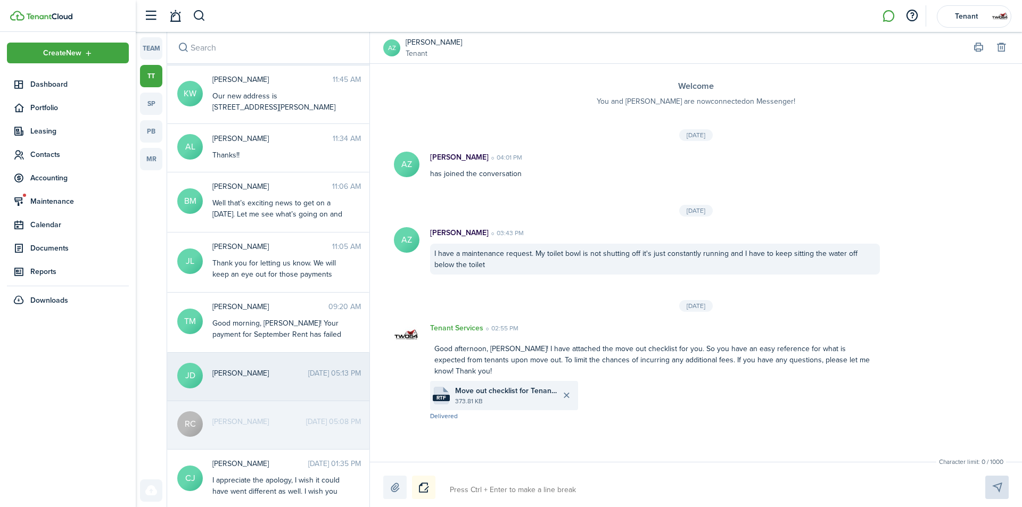
scroll to position [160, 0]
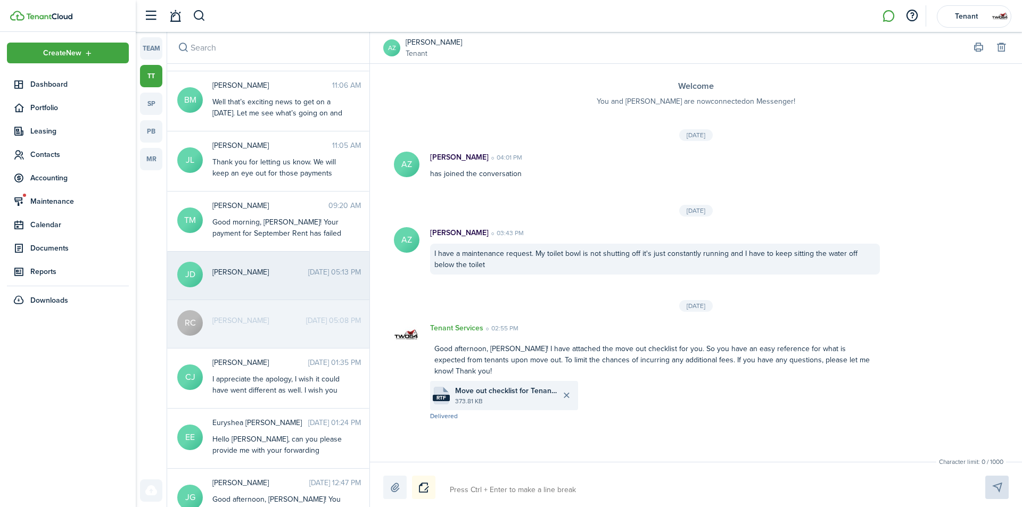
click at [267, 286] on messenger-thread-item "[PERSON_NAME] [DATE] 05:13 PM" at bounding box center [268, 276] width 202 height 48
